Goal: Transaction & Acquisition: Purchase product/service

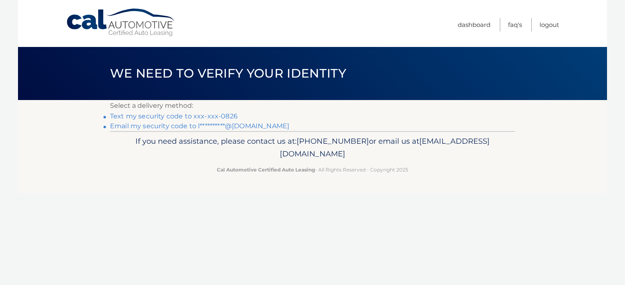
click at [164, 118] on link "Text my security code to xxx-xxx-0826" at bounding box center [174, 116] width 128 height 8
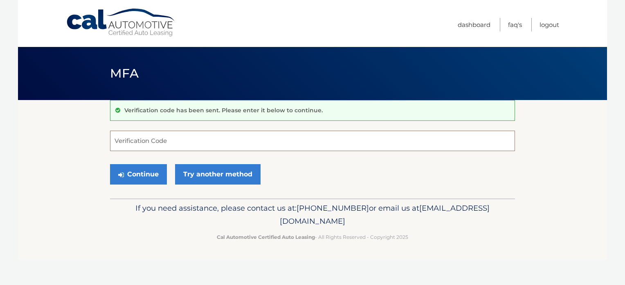
click at [152, 138] on input "Verification Code" at bounding box center [312, 141] width 405 height 20
type input "632300"
click at [143, 177] on button "Continue" at bounding box center [138, 174] width 57 height 20
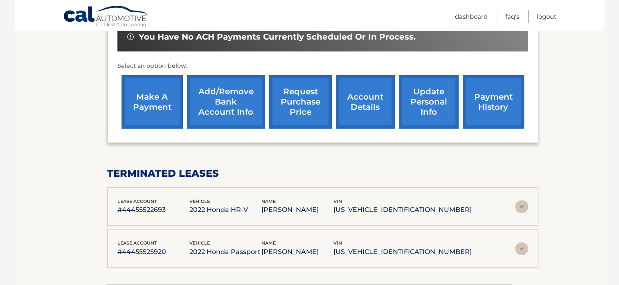
scroll to position [266, 0]
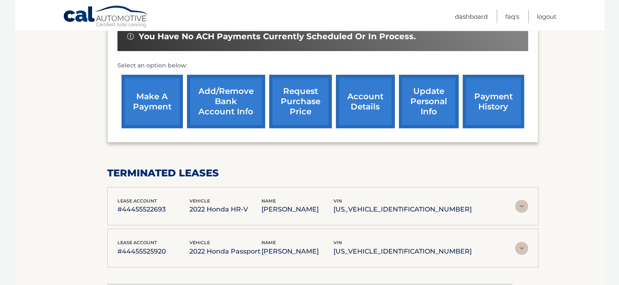
click at [159, 108] on link "make a payment" at bounding box center [151, 102] width 61 height 54
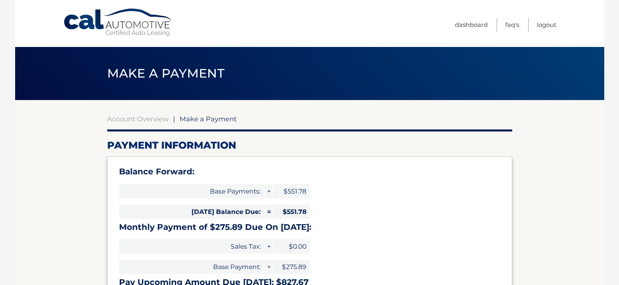
select select "Y2VhZjJiNTUtOWQ0MS00ODAyLWFlOTctM2ZlYjIxMGYyZTYw"
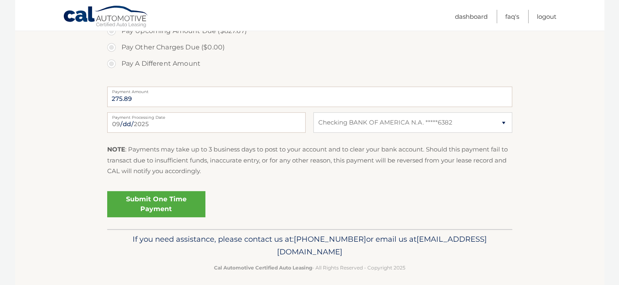
scroll to position [333, 0]
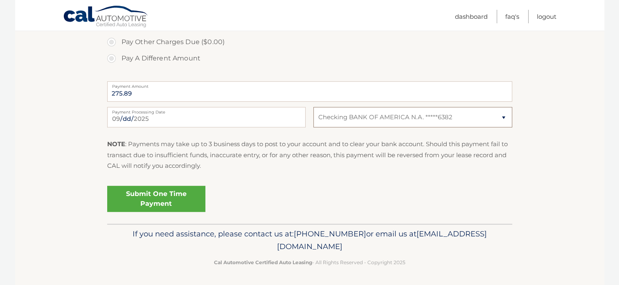
click at [495, 121] on select "Select Bank Account Checking BANK OF AMERICA N.A. *****6382" at bounding box center [412, 117] width 198 height 20
click at [313, 107] on select "Select Bank Account Checking BANK OF AMERICA N.A. *****6382" at bounding box center [412, 117] width 198 height 20
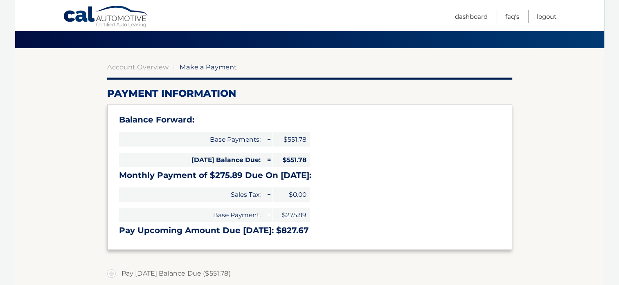
scroll to position [0, 0]
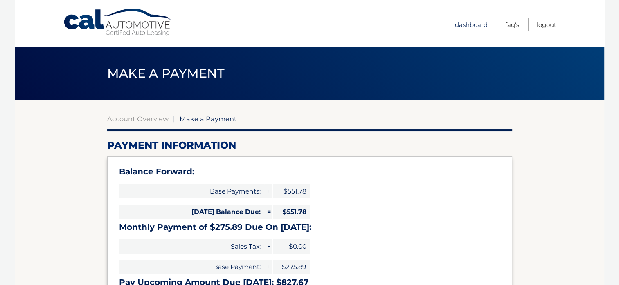
click at [466, 20] on link "Dashboard" at bounding box center [471, 24] width 33 height 13
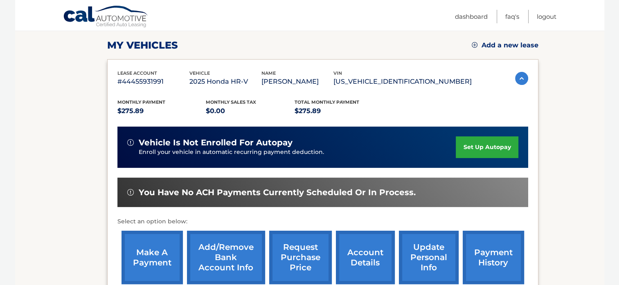
scroll to position [186, 0]
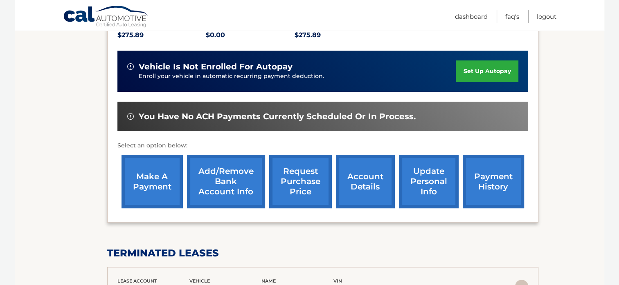
click at [232, 188] on link "Add/Remove bank account info" at bounding box center [226, 182] width 78 height 54
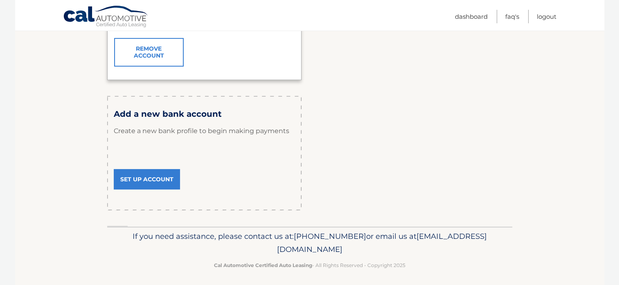
scroll to position [233, 0]
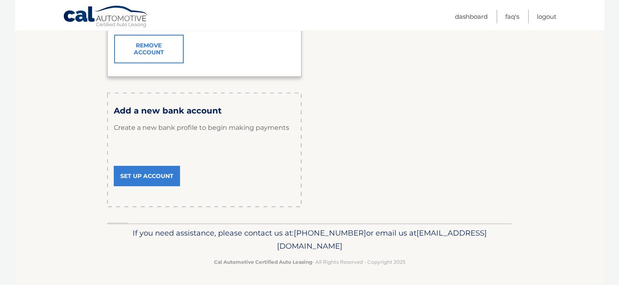
click at [143, 179] on link "Set Up Account" at bounding box center [147, 176] width 66 height 20
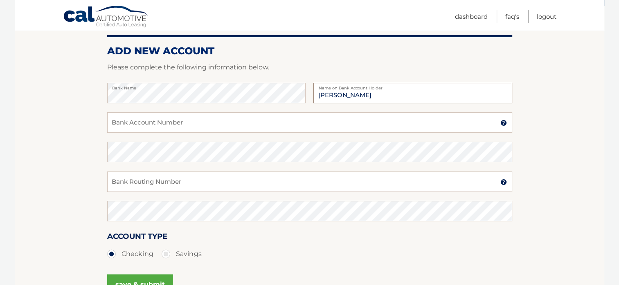
scroll to position [99, 0]
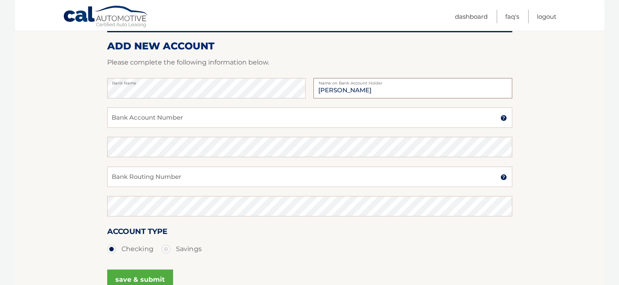
type input "[PERSON_NAME]"
click at [239, 114] on input "Bank Account Number" at bounding box center [309, 118] width 405 height 20
type input "9540197856"
click at [154, 176] on input "Bank Routing Number" at bounding box center [309, 177] width 405 height 20
type input "1"
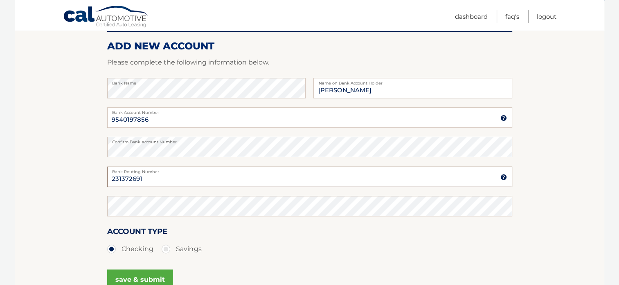
type input "231372691"
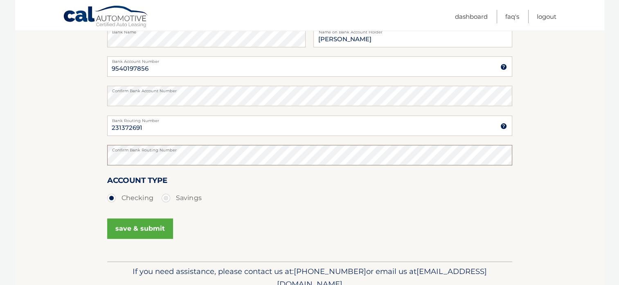
scroll to position [188, 0]
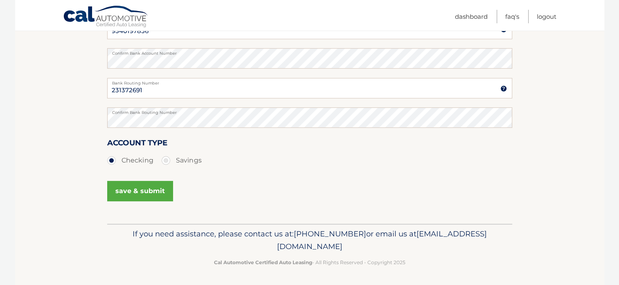
click at [145, 193] on button "save & submit" at bounding box center [140, 191] width 66 height 20
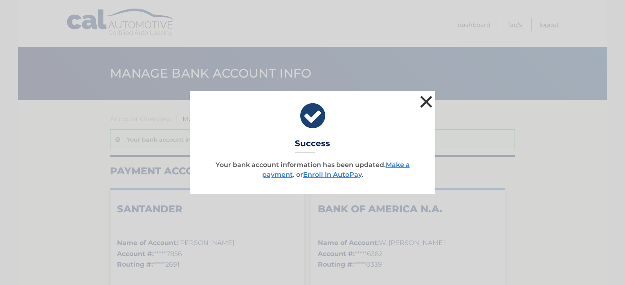
click at [422, 101] on button "×" at bounding box center [426, 102] width 16 height 16
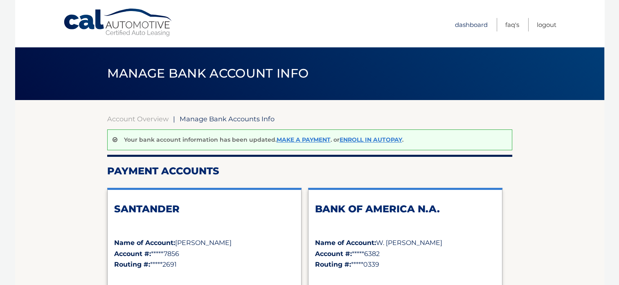
click at [469, 25] on link "Dashboard" at bounding box center [471, 24] width 33 height 13
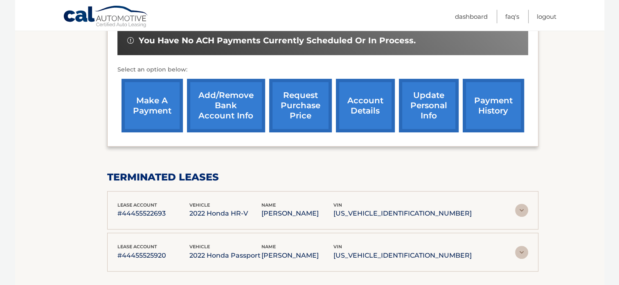
scroll to position [262, 0]
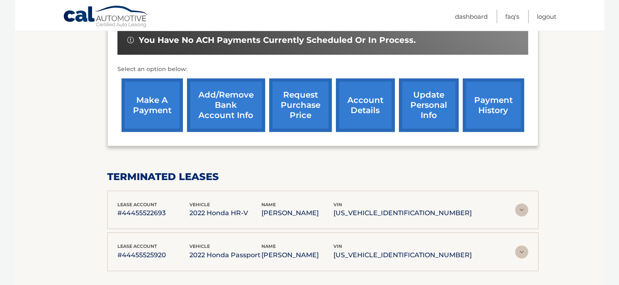
click at [162, 111] on link "make a payment" at bounding box center [151, 106] width 61 height 54
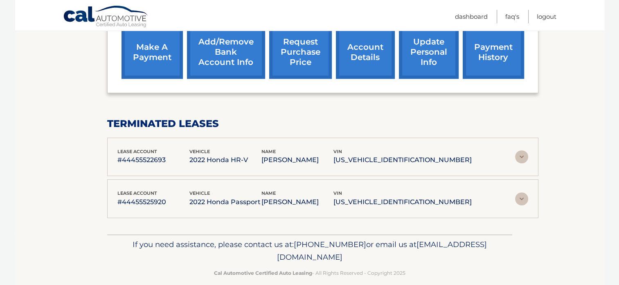
scroll to position [325, 0]
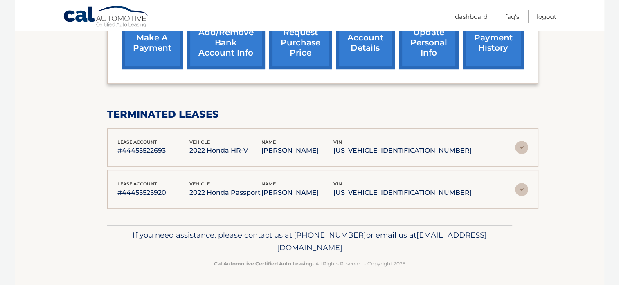
click at [521, 151] on img at bounding box center [521, 147] width 13 height 13
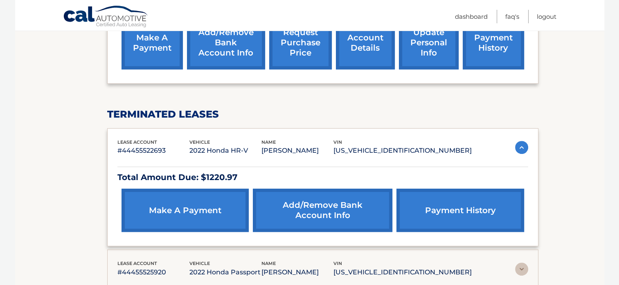
click at [518, 149] on img at bounding box center [521, 147] width 13 height 13
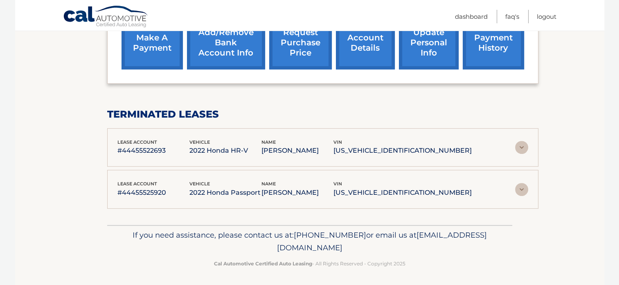
click at [518, 192] on img at bounding box center [521, 189] width 13 height 13
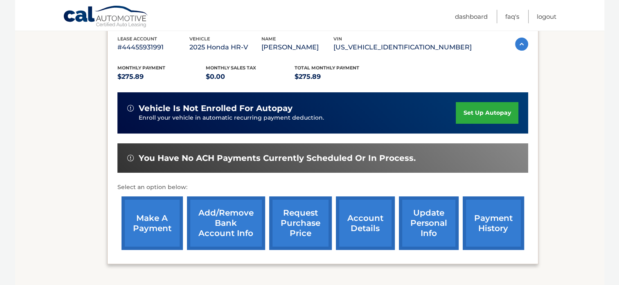
scroll to position [147, 0]
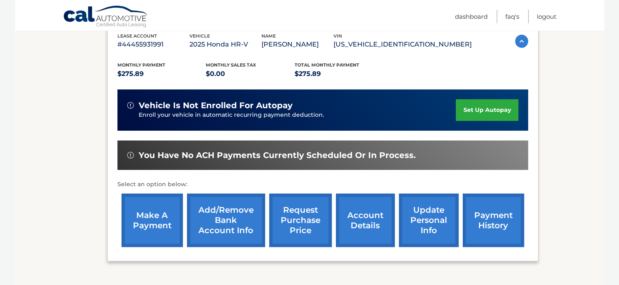
click at [162, 221] on link "make a payment" at bounding box center [151, 221] width 61 height 54
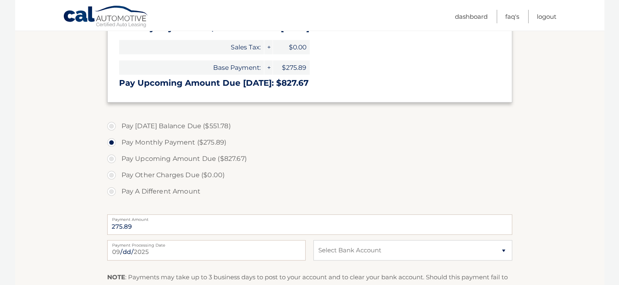
scroll to position [204, 0]
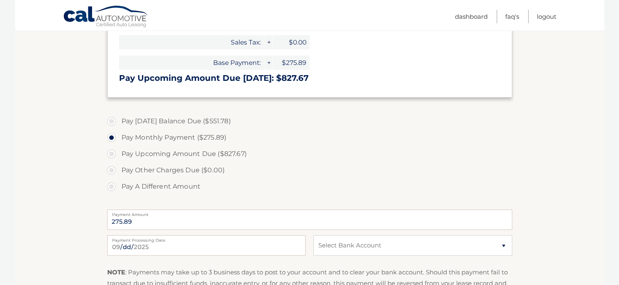
click at [112, 121] on label "Pay Today's Balance Due ($551.78)" at bounding box center [309, 121] width 405 height 16
click at [112, 121] on input "Pay Today's Balance Due ($551.78)" at bounding box center [114, 119] width 8 height 13
radio input "true"
type input "551.78"
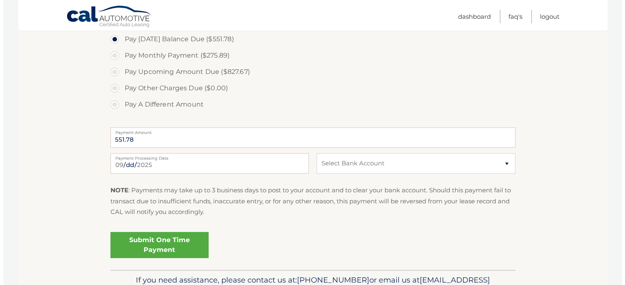
scroll to position [289, 0]
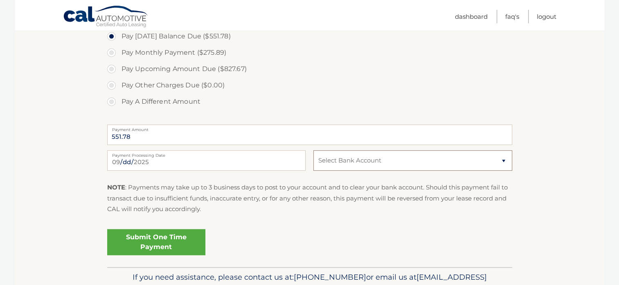
click at [396, 163] on select "Select Bank Account Checking SANTANDER *****7856 Checking BANK OF AMERICA N.A. …" at bounding box center [412, 160] width 198 height 20
select select "YTFhMDA4ZjctZWEzYi00ZmRmLTg1YzAtODJkYTYxNWRiOWQx"
click at [313, 150] on select "Select Bank Account Checking SANTANDER *****7856 Checking BANK OF AMERICA N.A. …" at bounding box center [412, 160] width 198 height 20
click at [172, 235] on link "Submit One Time Payment" at bounding box center [156, 242] width 98 height 26
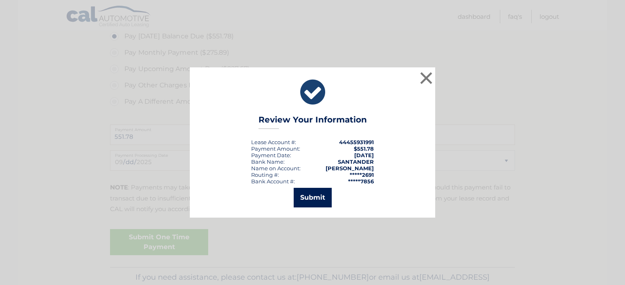
click at [316, 197] on button "Submit" at bounding box center [313, 198] width 38 height 20
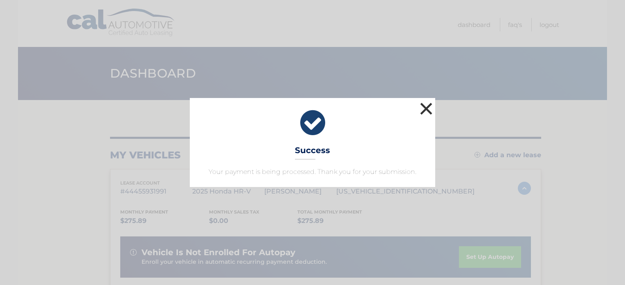
click at [429, 110] on button "×" at bounding box center [426, 109] width 16 height 16
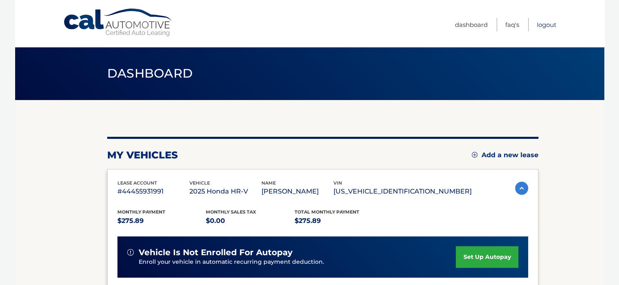
click at [545, 25] on link "Logout" at bounding box center [546, 24] width 20 height 13
